Goal: Task Accomplishment & Management: Manage account settings

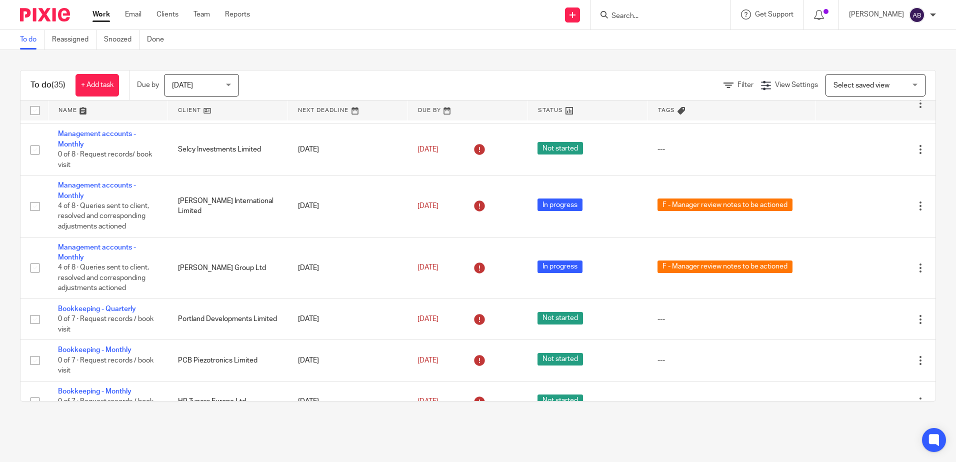
scroll to position [750, 0]
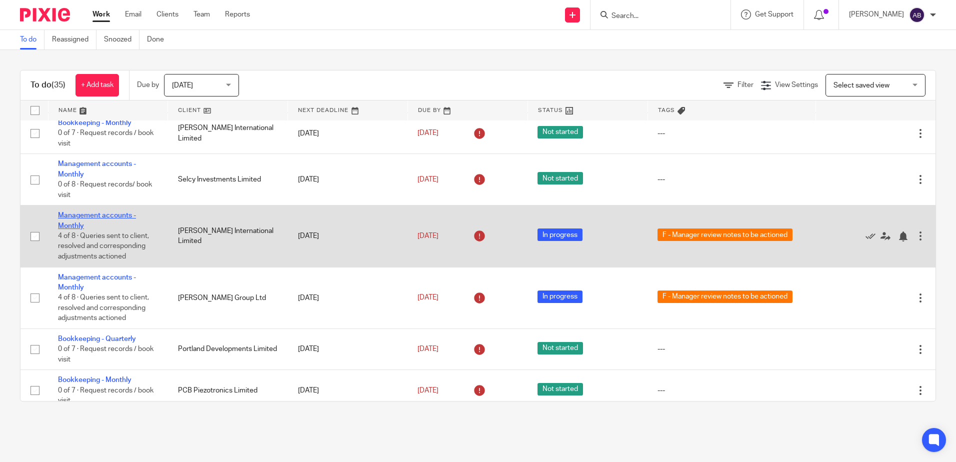
click at [80, 224] on link "Management accounts - Monthly" at bounding box center [97, 220] width 78 height 17
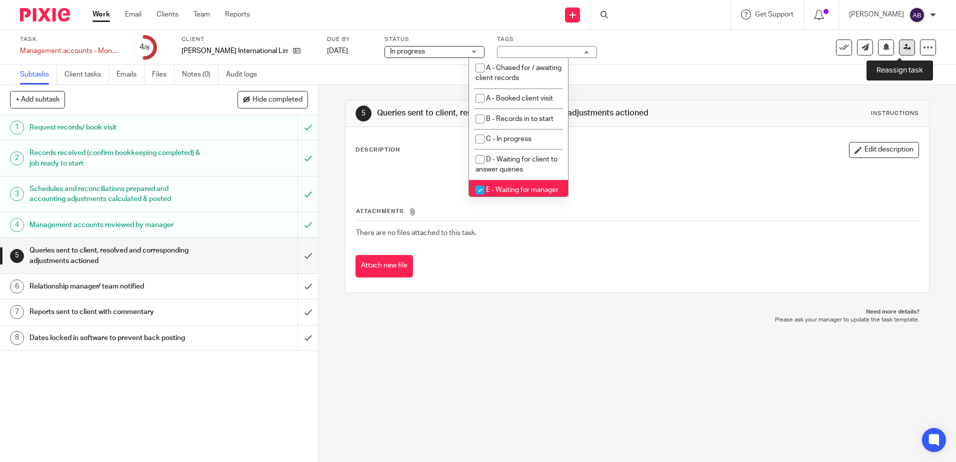
click at [904, 46] on icon at bounding box center [908, 48] width 8 height 8
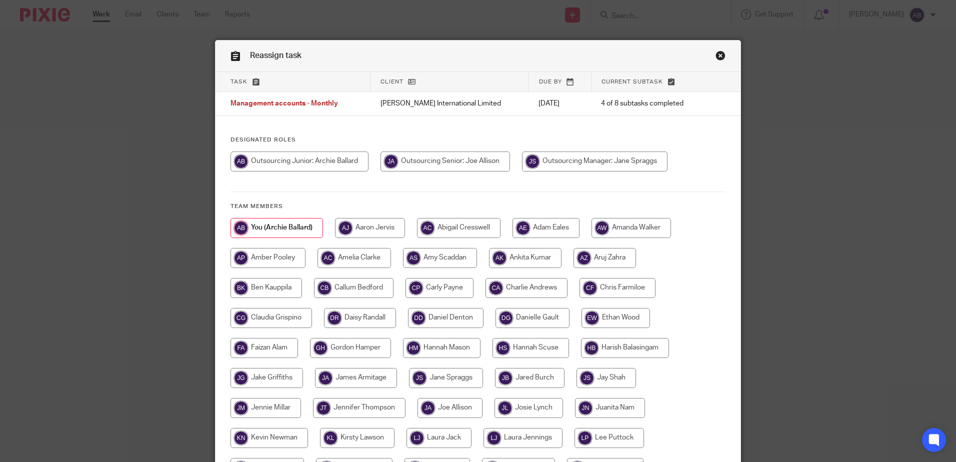
click at [454, 287] on input "radio" at bounding box center [440, 288] width 68 height 20
radio input "true"
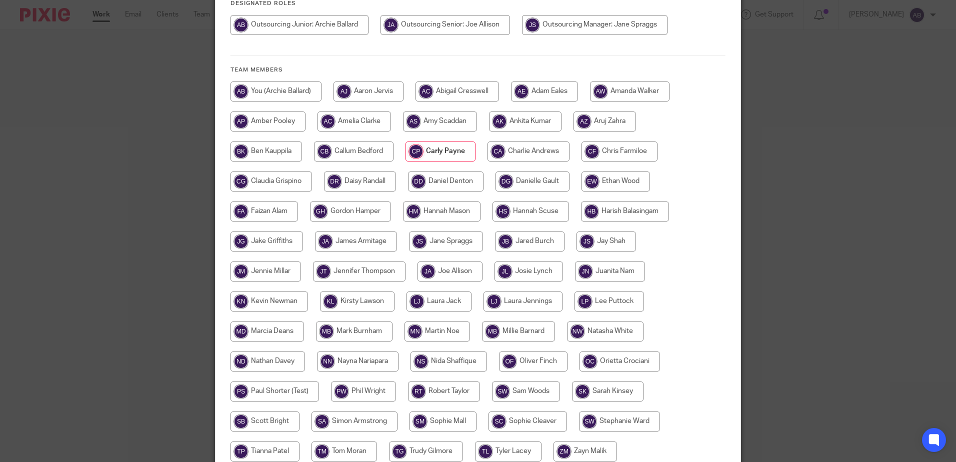
scroll to position [229, 0]
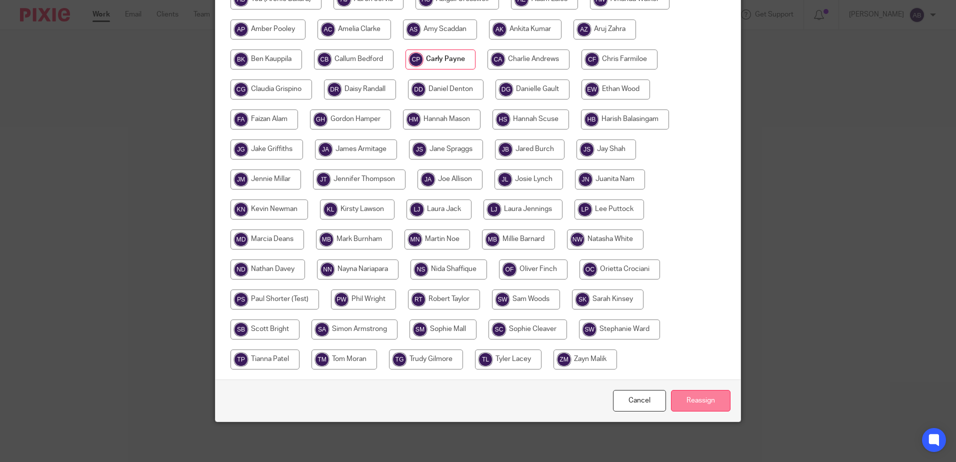
click at [693, 400] on input "Reassign" at bounding box center [701, 401] width 60 height 22
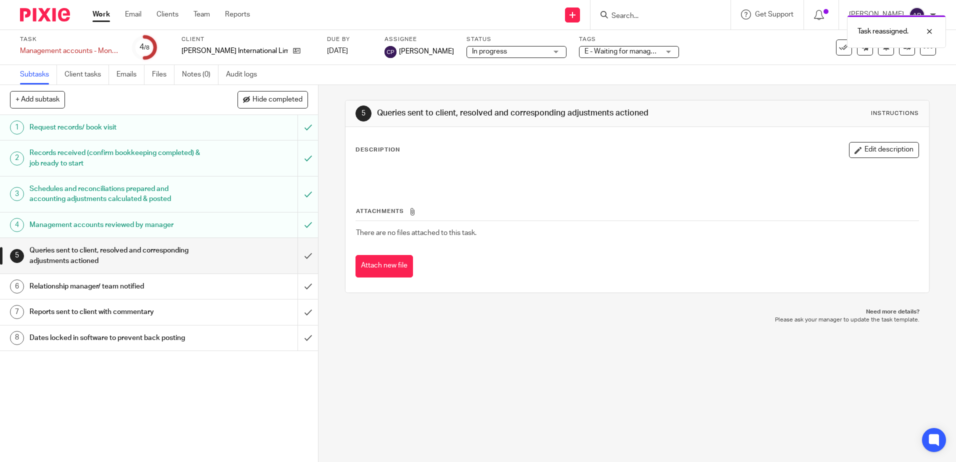
click at [100, 20] on link "Work" at bounding box center [102, 15] width 18 height 10
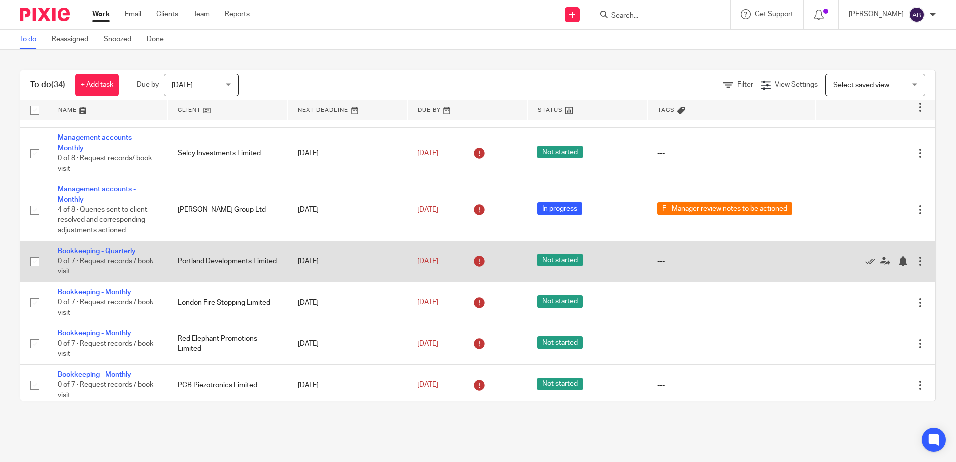
scroll to position [800, 0]
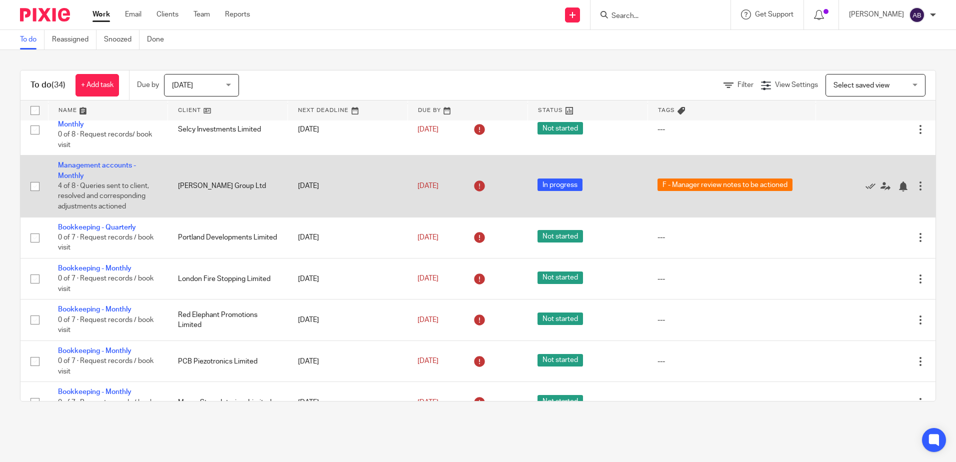
click at [70, 171] on td "Management accounts - Monthly 4 of 8 · Queries sent to client, resolved and cor…" at bounding box center [108, 187] width 120 height 62
click at [76, 175] on link "Management accounts - Monthly" at bounding box center [97, 170] width 78 height 17
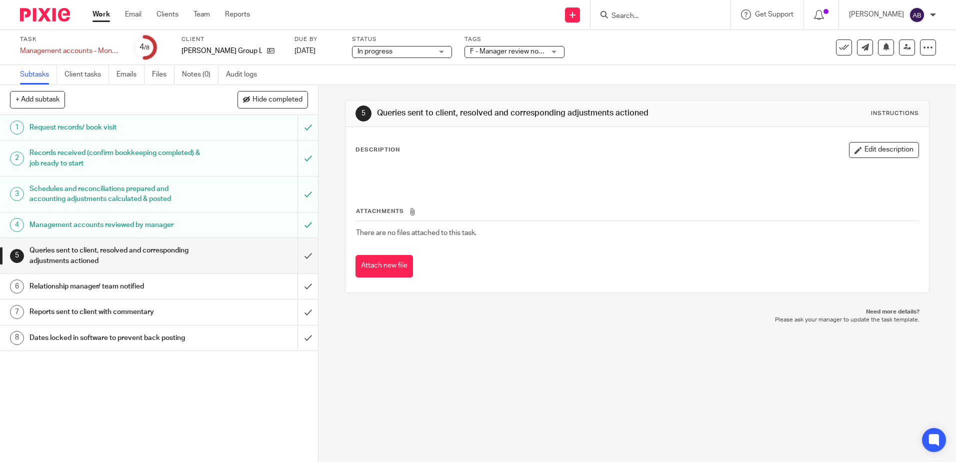
click at [476, 50] on span "F - Manager review notes to be actioned" at bounding box center [532, 51] width 125 height 7
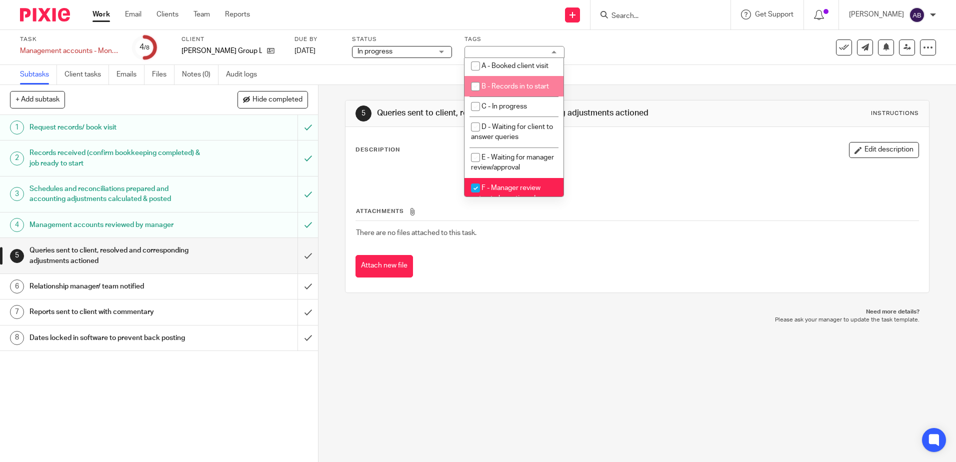
scroll to position [50, 0]
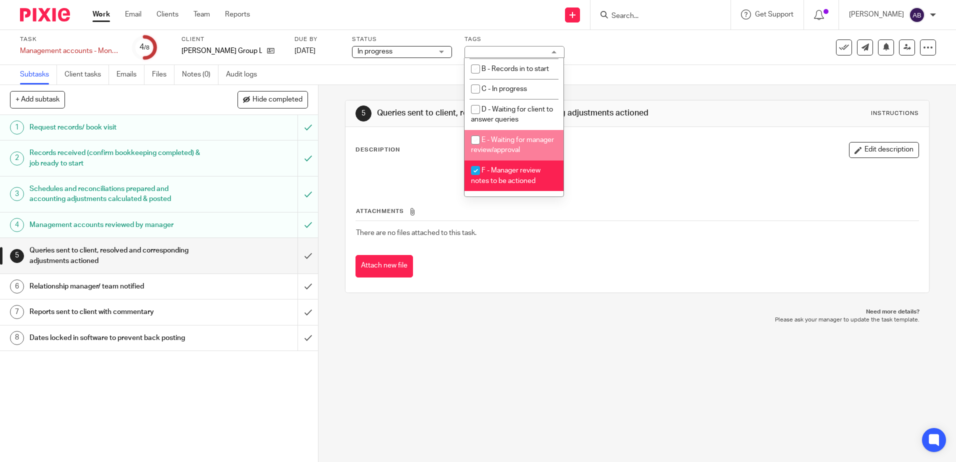
click at [513, 156] on li "E - Waiting for manager review/approval" at bounding box center [514, 145] width 99 height 31
checkbox input "true"
click at [515, 197] on div "A - Chased for / awaiting client records A - Booked client visit B - Records in…" at bounding box center [514, 127] width 100 height 139
click at [522, 180] on span "F - Manager review notes to be actioned" at bounding box center [506, 176] width 70 height 18
checkbox input "false"
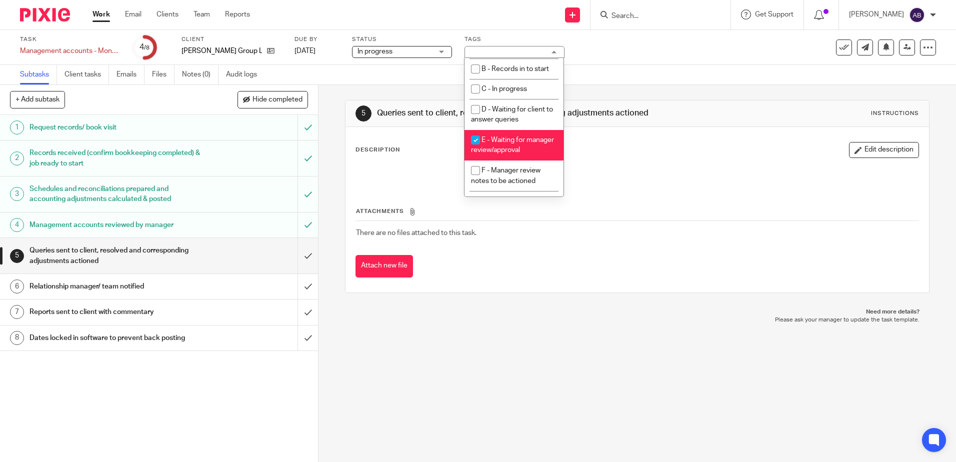
click at [467, 276] on div "Attach new file" at bounding box center [637, 266] width 563 height 23
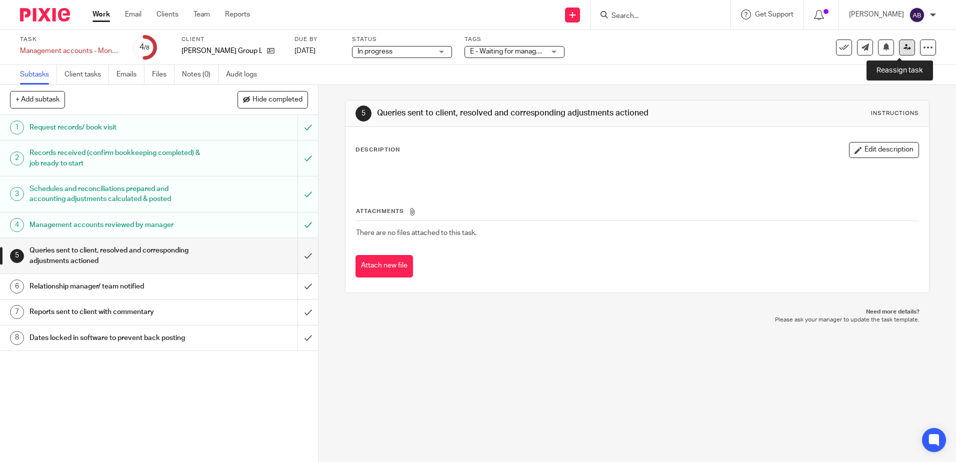
click at [899, 54] on link at bounding box center [907, 48] width 16 height 16
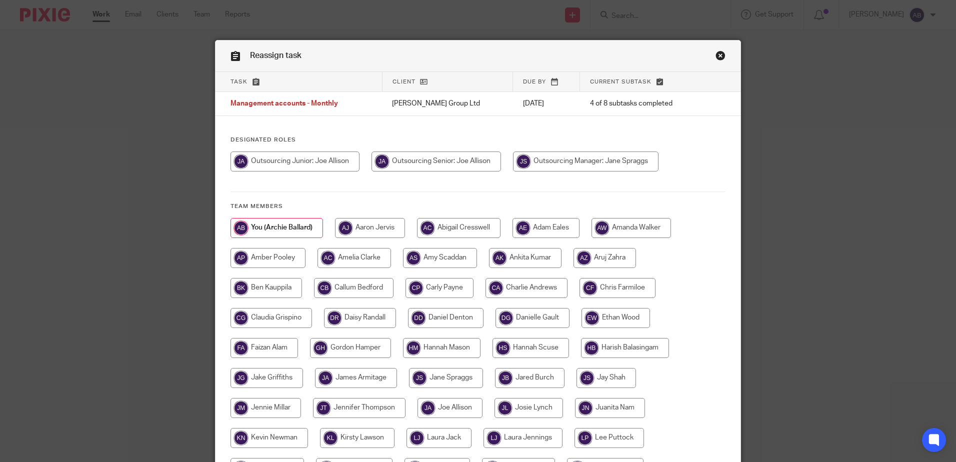
click at [455, 287] on input "radio" at bounding box center [440, 288] width 68 height 20
radio input "true"
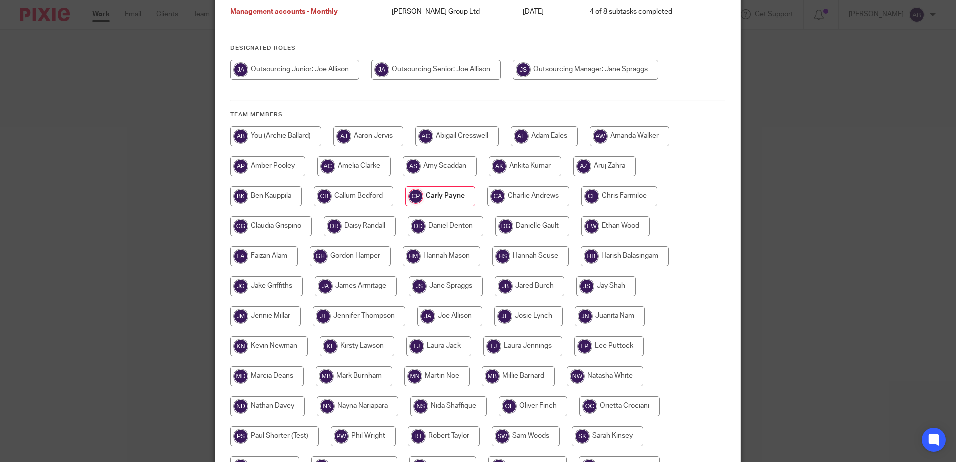
scroll to position [229, 0]
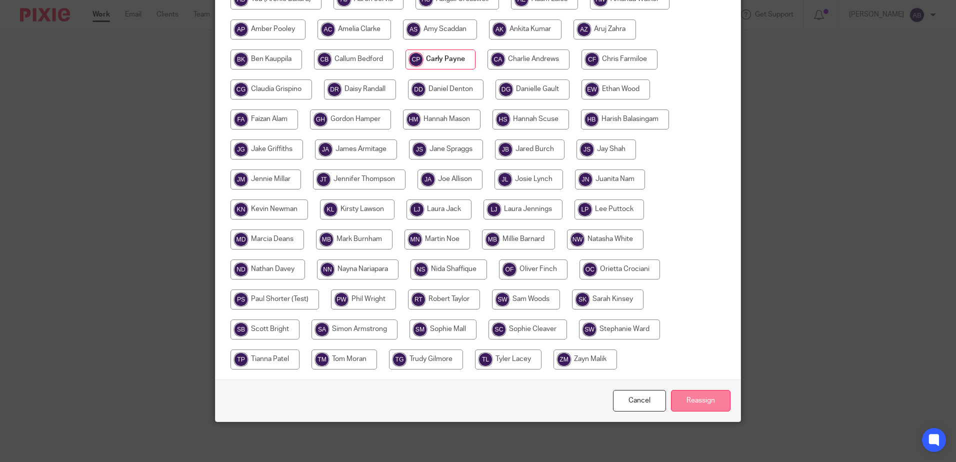
click at [716, 401] on input "Reassign" at bounding box center [701, 401] width 60 height 22
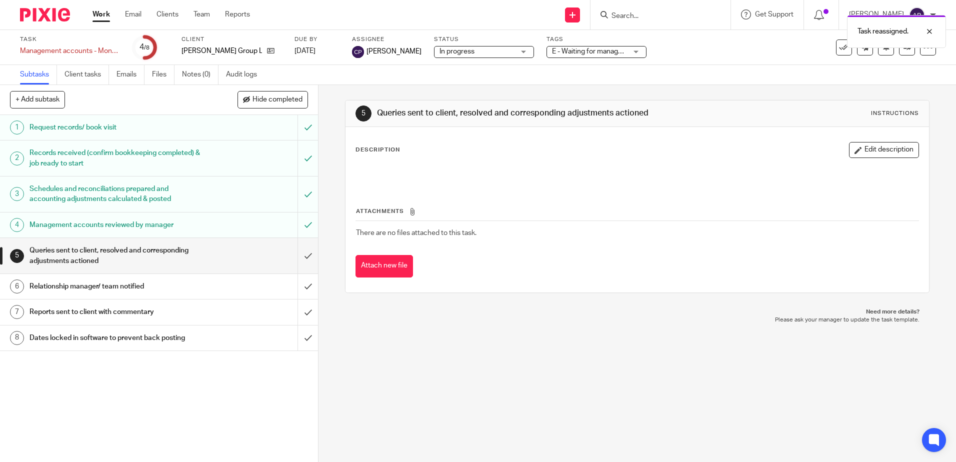
click at [107, 20] on link "Work" at bounding box center [102, 15] width 18 height 10
